Goal: Transaction & Acquisition: Download file/media

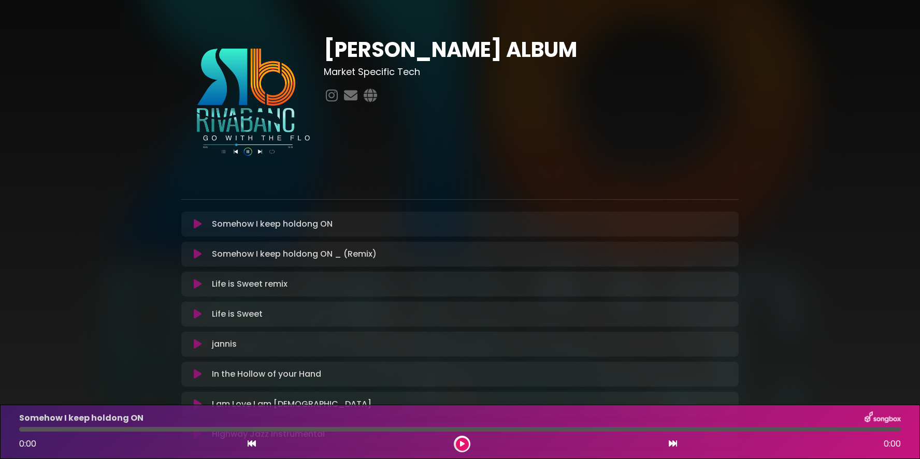
click at [524, 228] on div "Somehow I keep holdong ON Loading Track..." at bounding box center [470, 224] width 525 height 12
click at [728, 224] on icon at bounding box center [728, 224] width 8 height 8
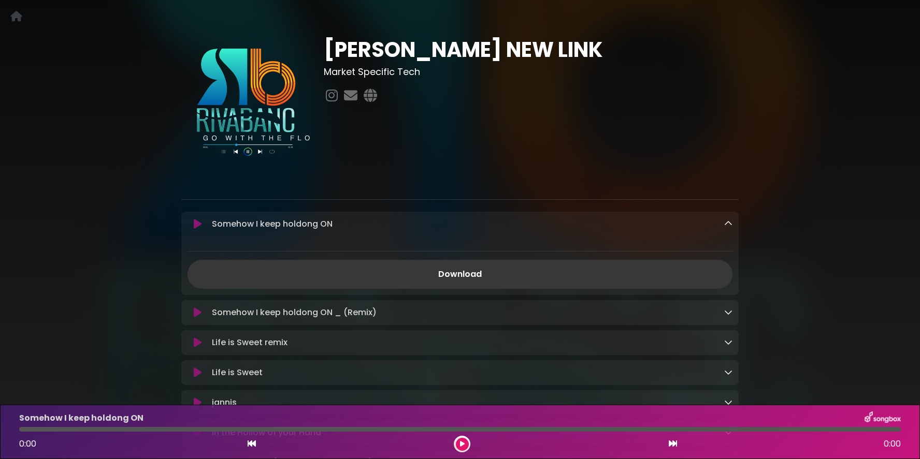
click at [463, 272] on link "Download" at bounding box center [459, 274] width 545 height 29
click at [729, 312] on icon at bounding box center [728, 312] width 8 height 8
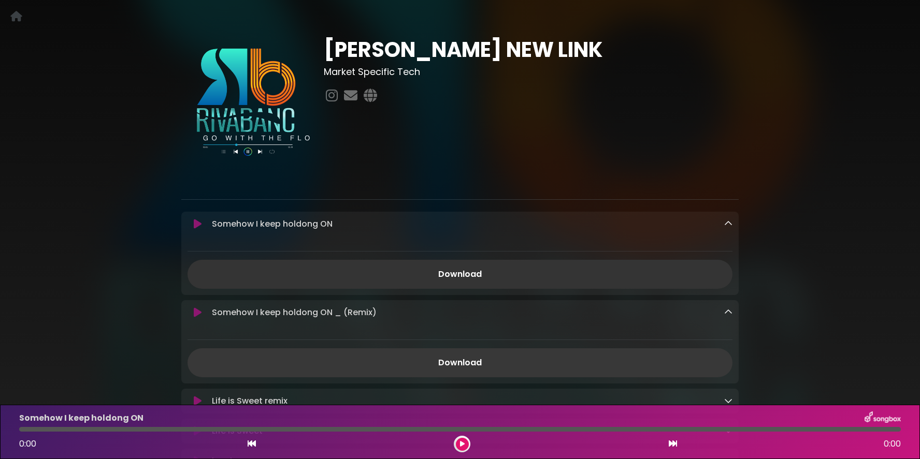
click at [475, 361] on link "Download" at bounding box center [459, 362] width 545 height 29
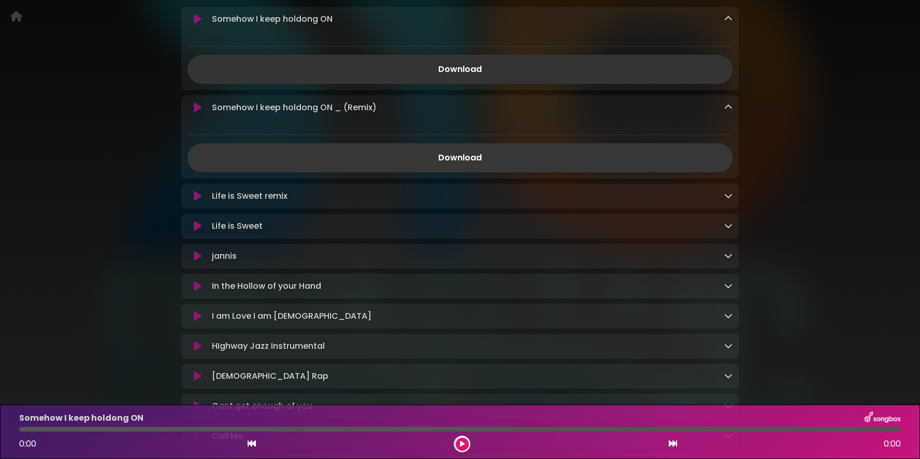
scroll to position [210, 0]
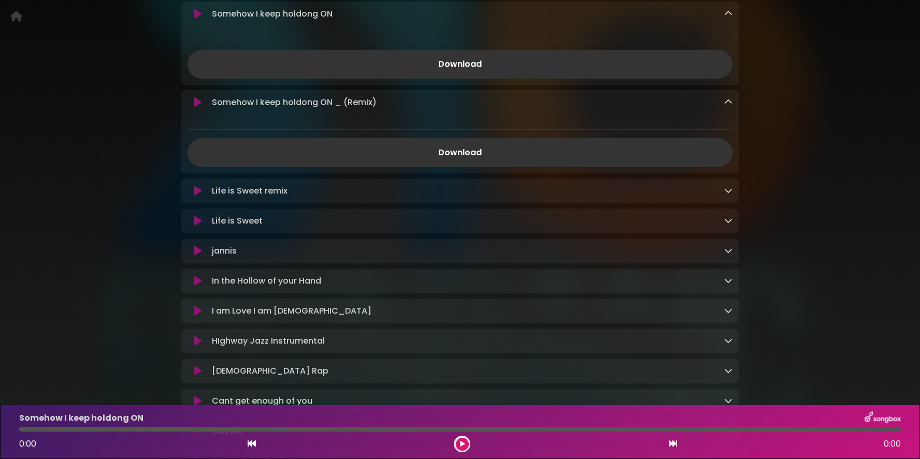
click at [727, 194] on icon at bounding box center [728, 190] width 8 height 8
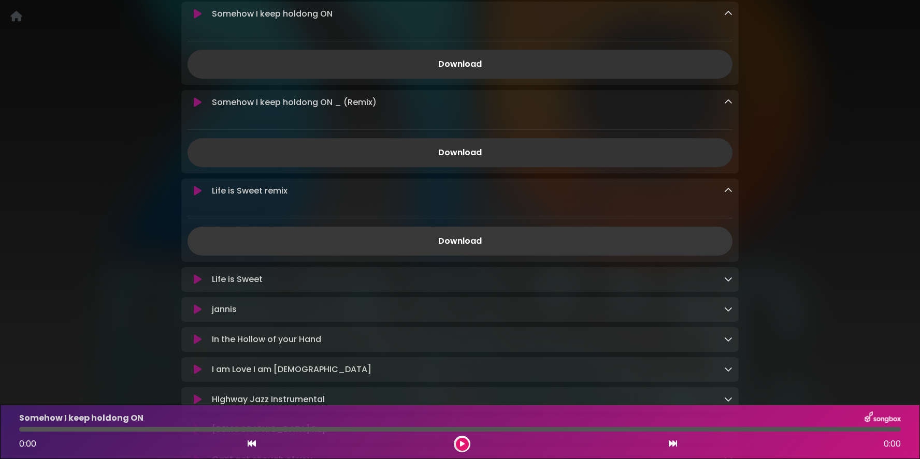
click at [489, 235] on link "Download" at bounding box center [459, 241] width 545 height 29
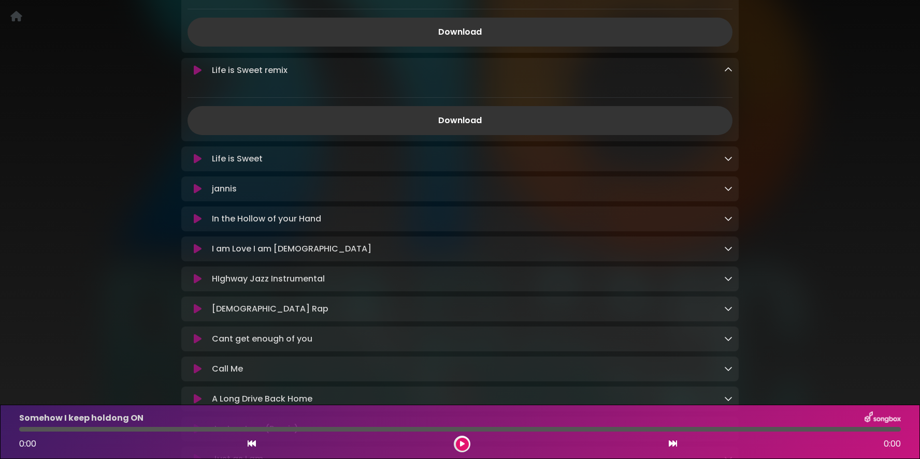
scroll to position [323, 0]
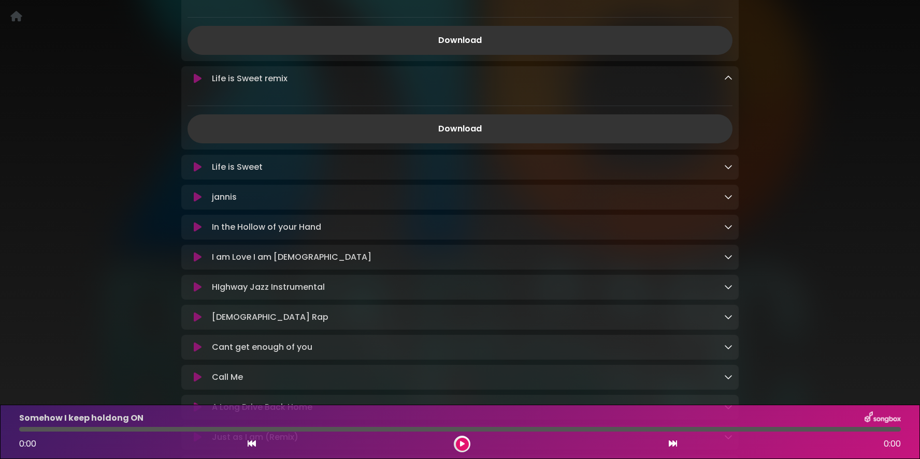
click at [727, 168] on icon at bounding box center [728, 167] width 8 height 8
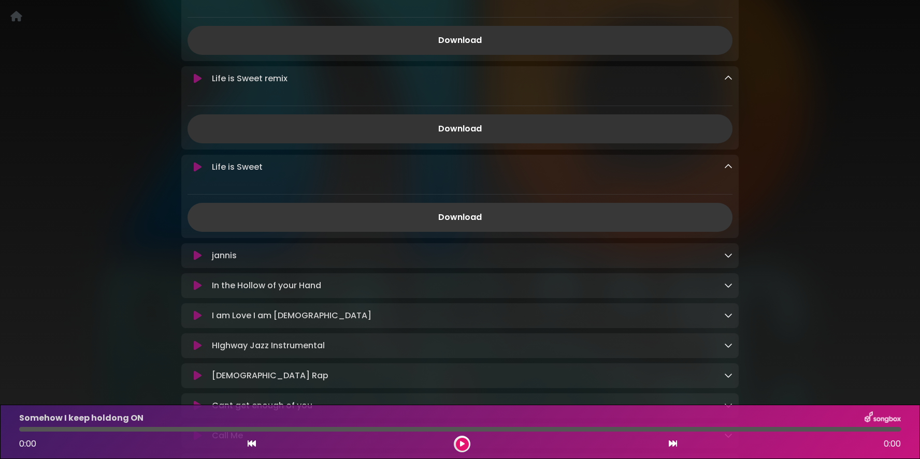
click at [484, 215] on link "Download" at bounding box center [459, 217] width 545 height 29
click at [725, 255] on icon at bounding box center [728, 255] width 8 height 8
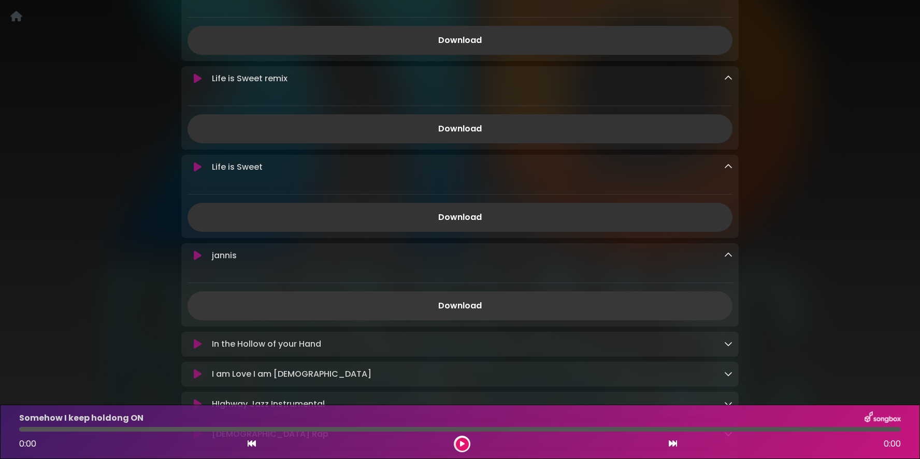
click at [493, 303] on link "Download" at bounding box center [459, 306] width 545 height 29
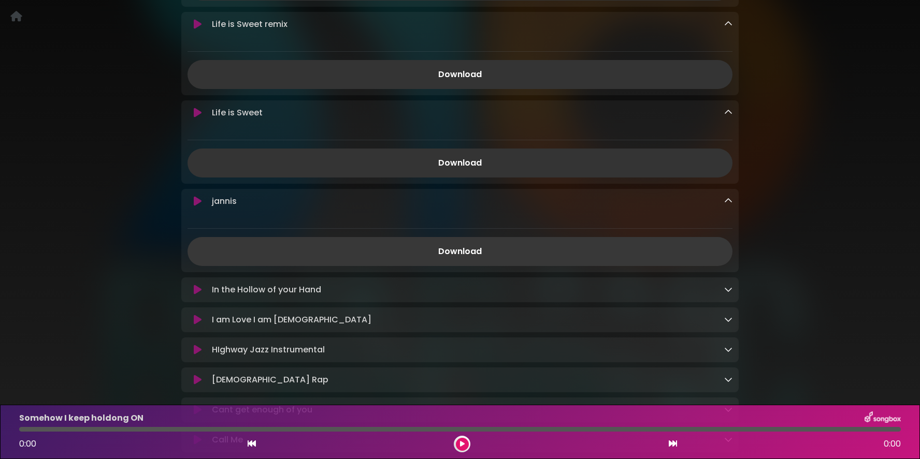
scroll to position [544, 0]
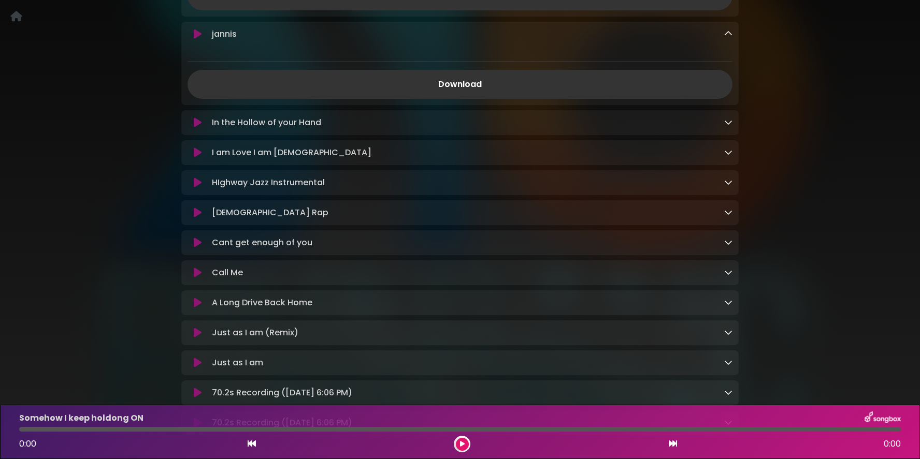
click at [674, 122] on div "In the Hollow of your Hand Loading Track..." at bounding box center [470, 123] width 525 height 12
click at [728, 124] on icon at bounding box center [728, 122] width 8 height 8
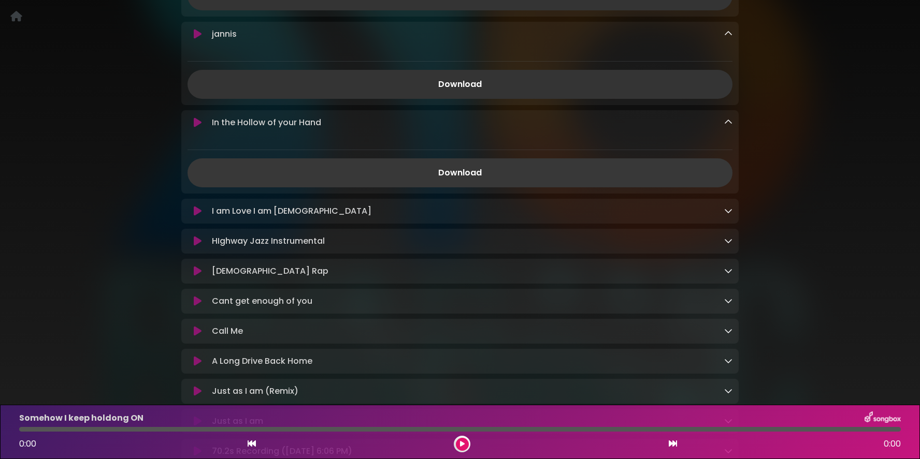
click at [456, 172] on link "Download" at bounding box center [459, 172] width 545 height 29
click at [730, 217] on link at bounding box center [728, 211] width 8 height 12
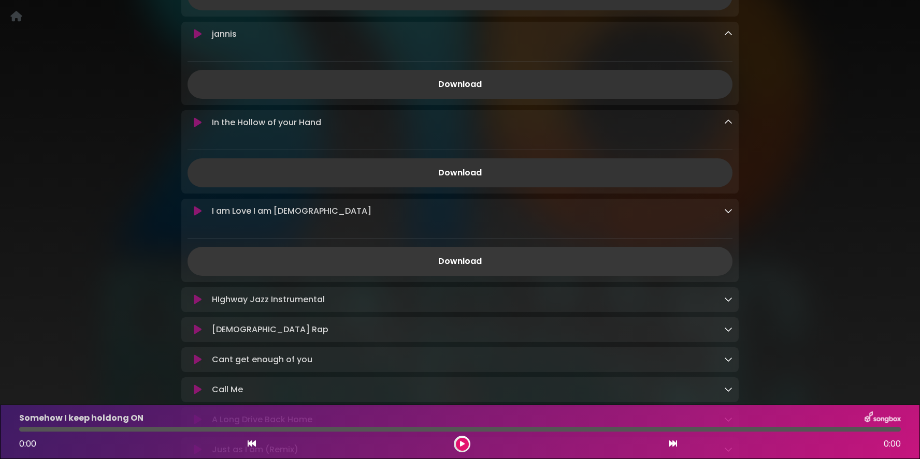
click at [469, 259] on link "Download" at bounding box center [459, 261] width 545 height 29
click at [725, 302] on icon at bounding box center [728, 299] width 8 height 8
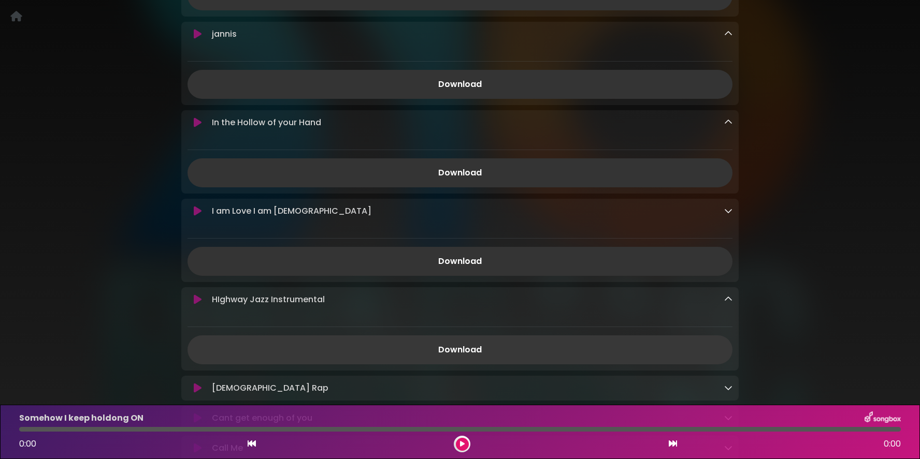
click at [471, 355] on link "Download" at bounding box center [459, 350] width 545 height 29
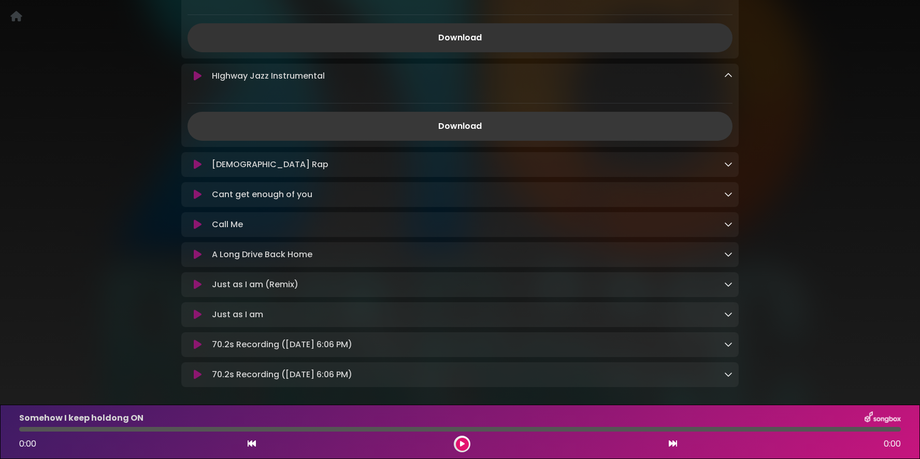
scroll to position [783, 0]
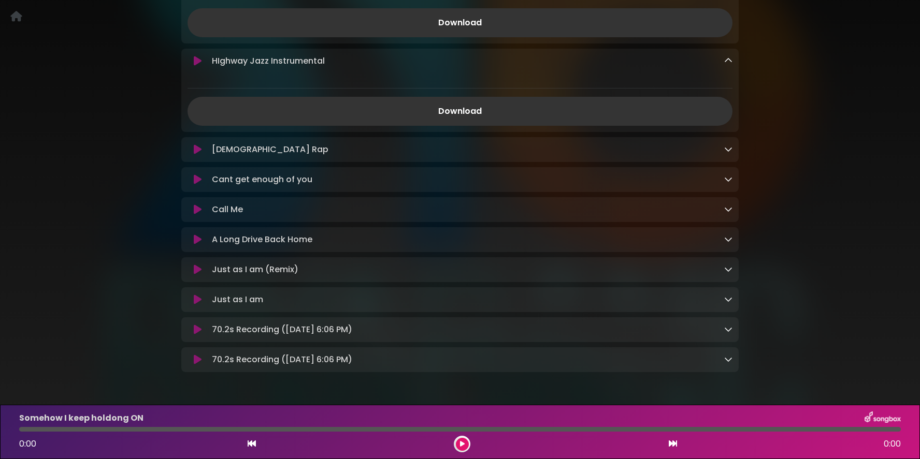
click at [729, 150] on icon at bounding box center [728, 149] width 8 height 8
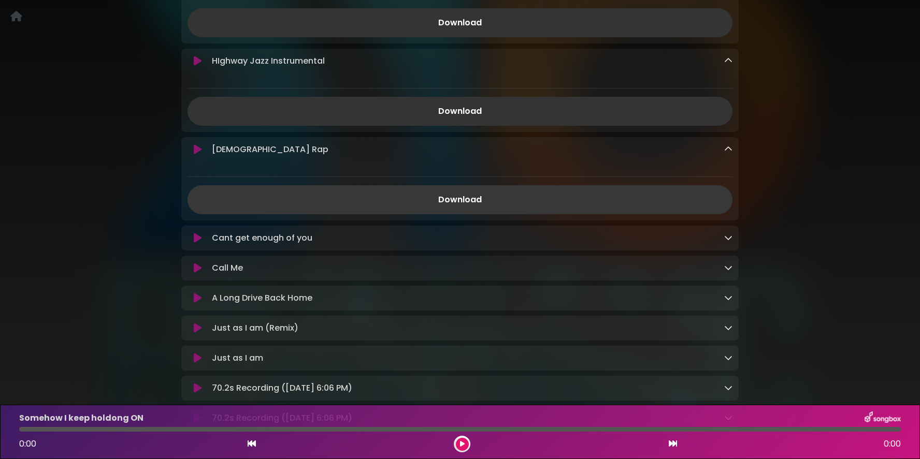
click at [468, 194] on link "Download" at bounding box center [459, 199] width 545 height 29
click at [728, 242] on icon at bounding box center [728, 238] width 8 height 8
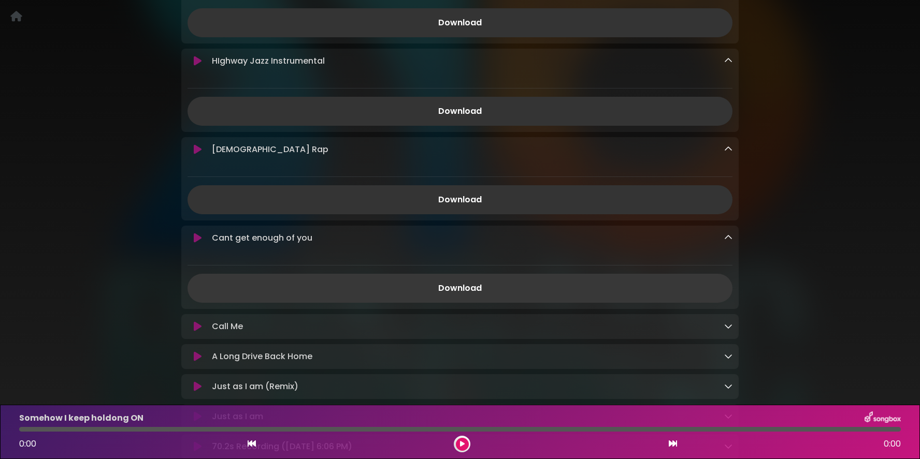
click at [479, 286] on link "Download" at bounding box center [459, 288] width 545 height 29
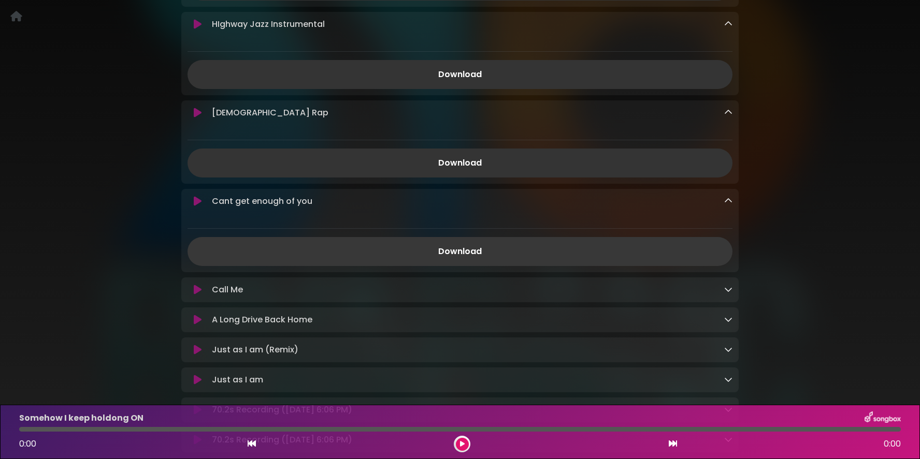
scroll to position [937, 0]
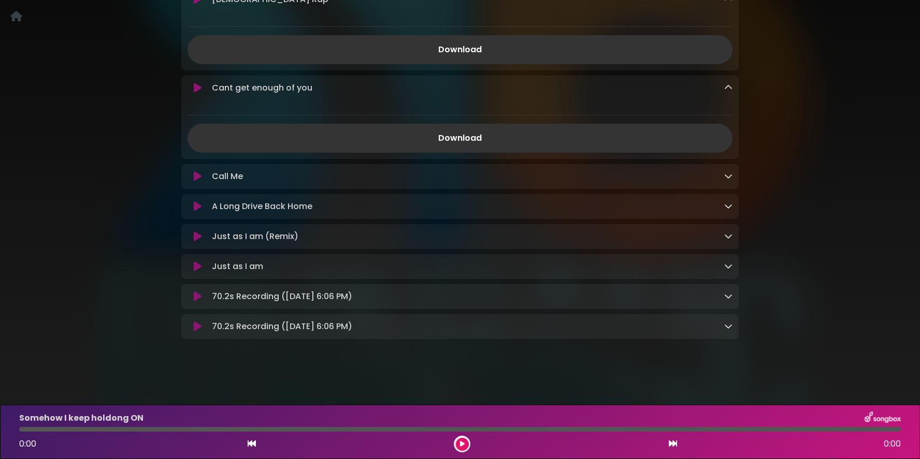
click at [730, 173] on icon at bounding box center [728, 176] width 8 height 8
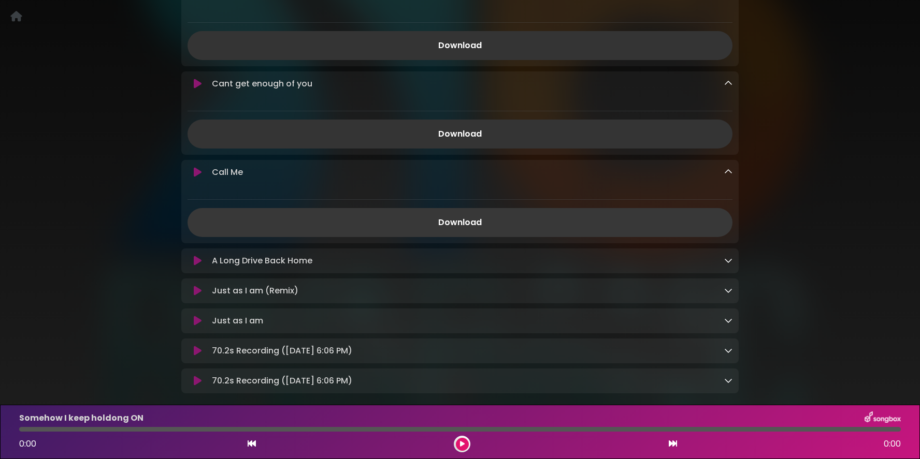
click at [471, 222] on link "Download" at bounding box center [459, 222] width 545 height 29
click at [727, 261] on icon at bounding box center [728, 260] width 8 height 8
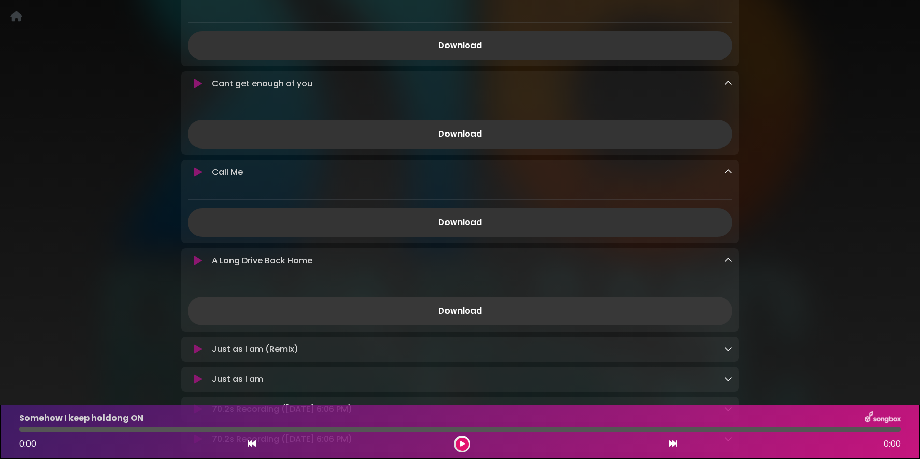
click at [487, 311] on link "Download" at bounding box center [459, 311] width 545 height 29
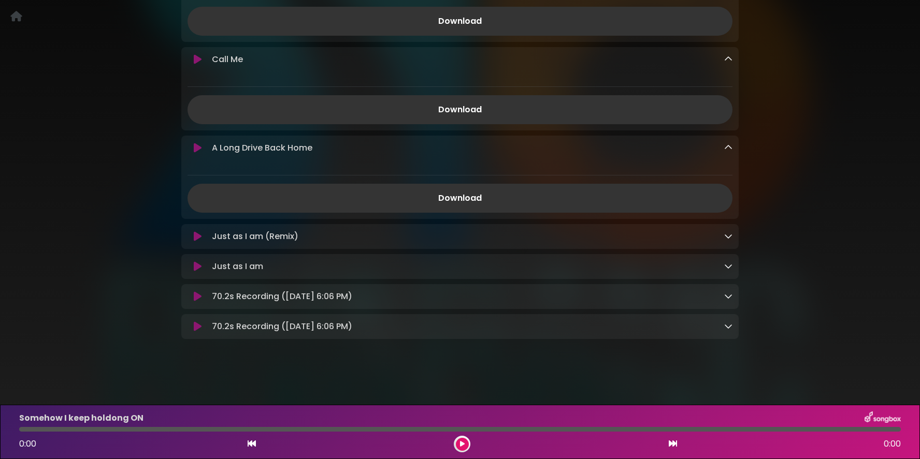
click at [729, 234] on icon at bounding box center [728, 236] width 8 height 8
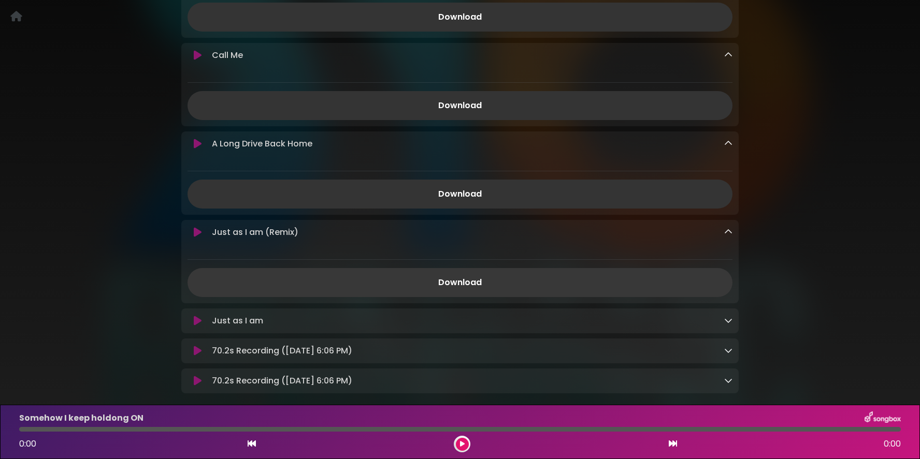
click at [467, 282] on link "Download" at bounding box center [459, 282] width 545 height 29
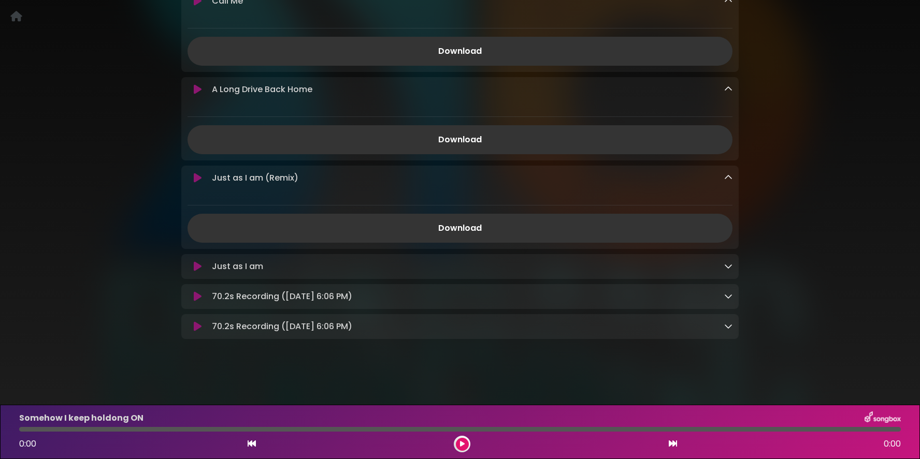
click at [733, 261] on div "Just as I am Loading Track..." at bounding box center [459, 266] width 557 height 12
click at [728, 266] on icon at bounding box center [728, 266] width 8 height 8
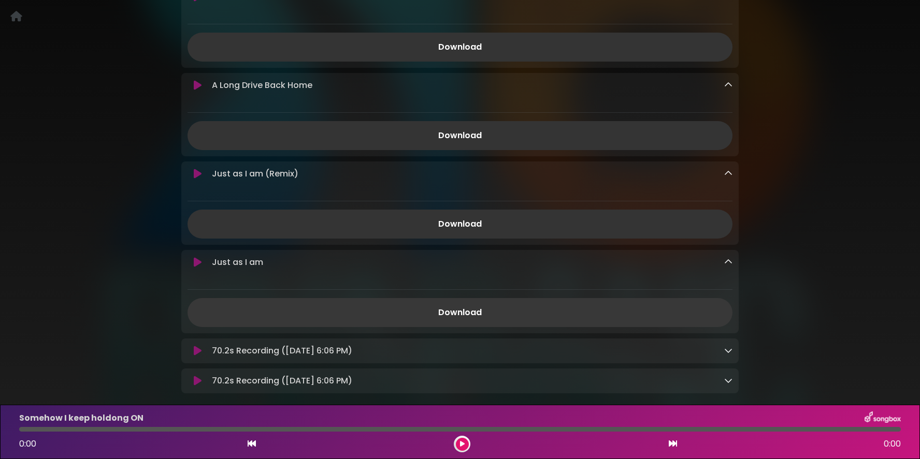
click at [474, 315] on link "Download" at bounding box center [459, 312] width 545 height 29
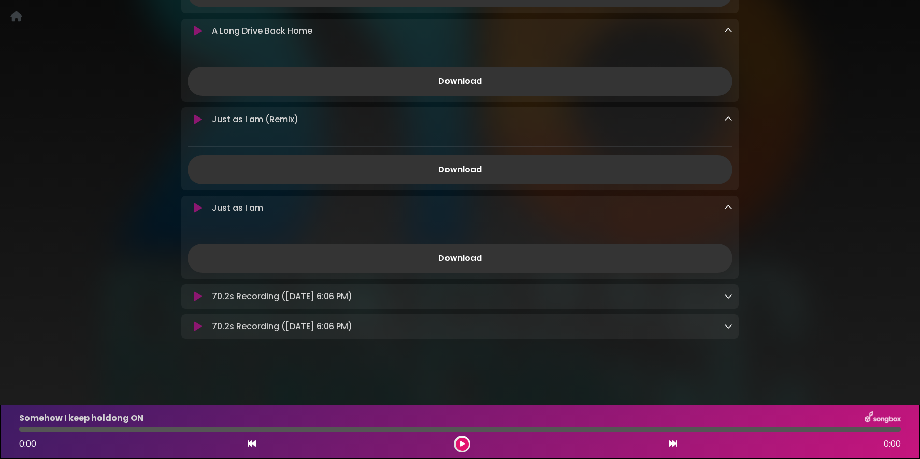
click at [729, 293] on icon at bounding box center [728, 296] width 8 height 8
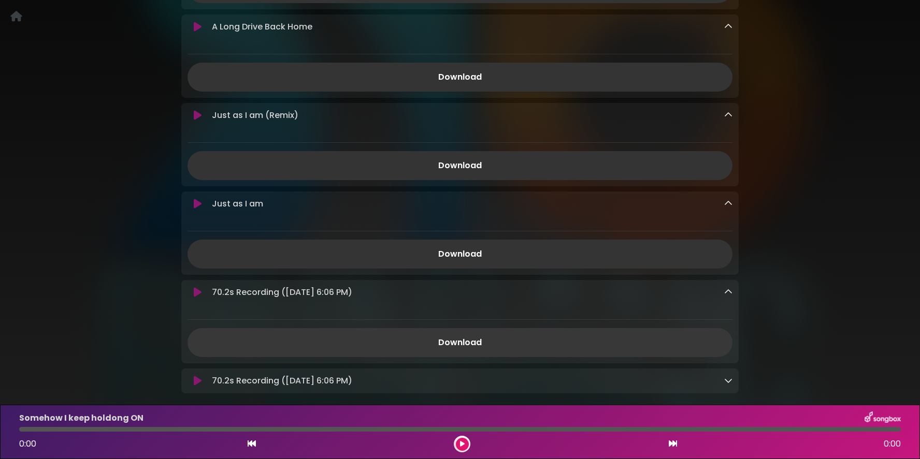
click at [469, 342] on link "Download" at bounding box center [459, 342] width 545 height 29
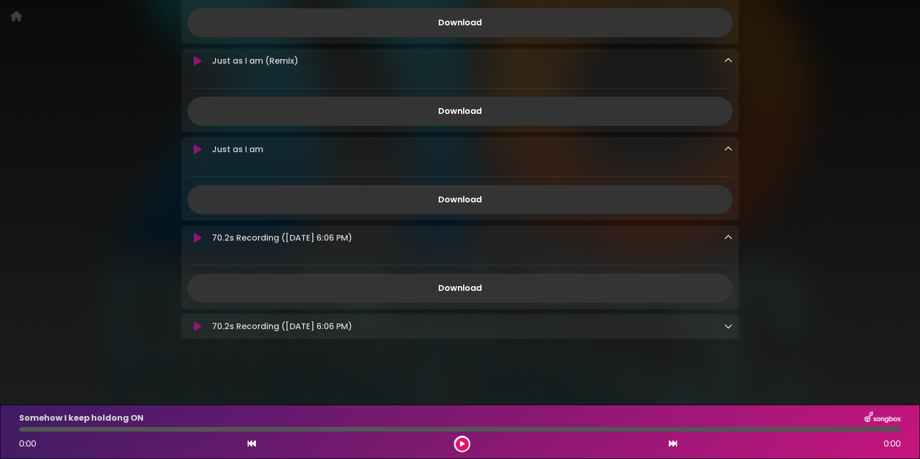
click at [725, 325] on icon at bounding box center [728, 326] width 8 height 8
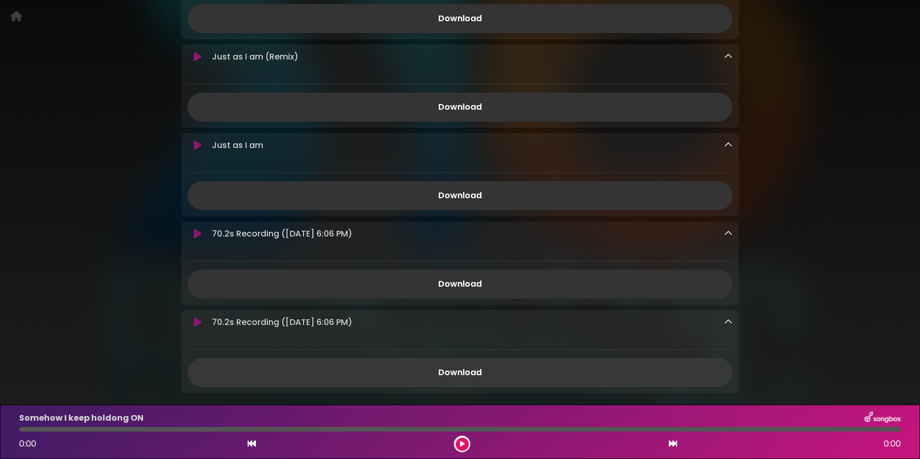
click at [479, 370] on link "Download" at bounding box center [459, 372] width 545 height 29
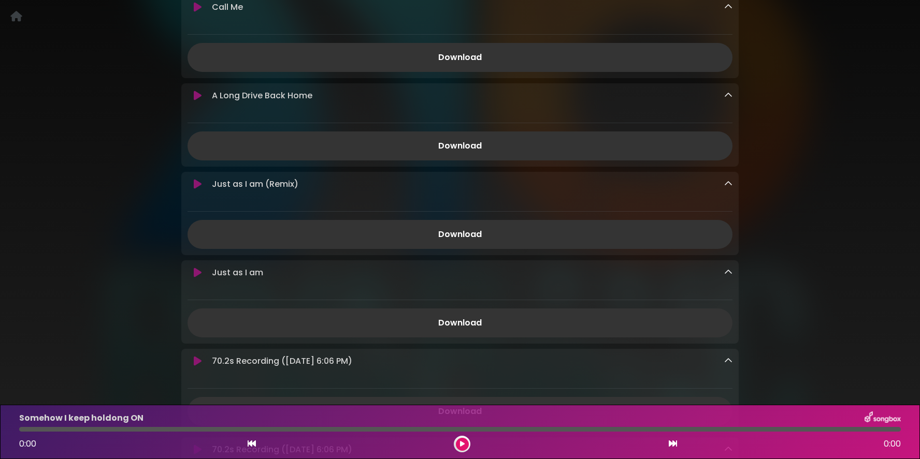
scroll to position [1288, 0]
